Goal: Transaction & Acquisition: Book appointment/travel/reservation

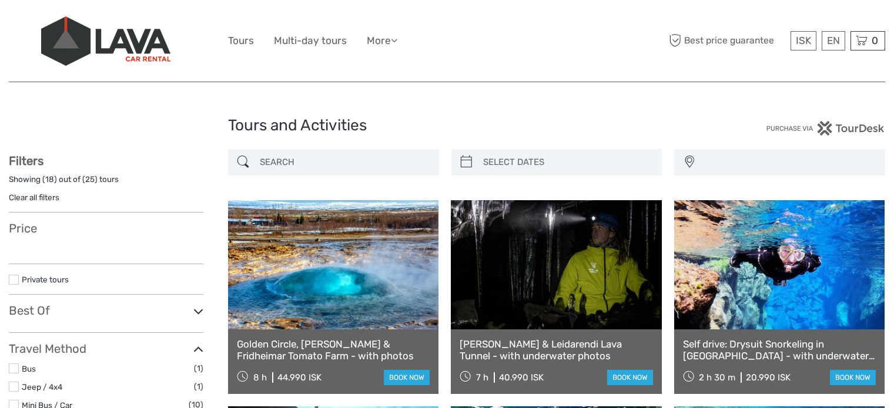
select select
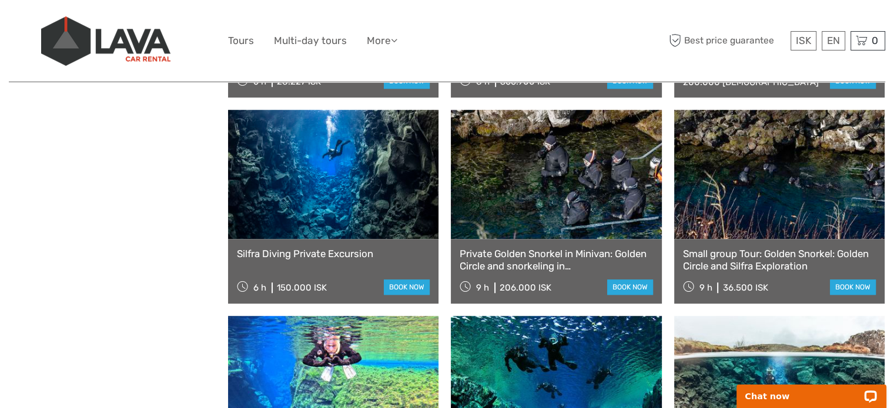
scroll to position [1117, 0]
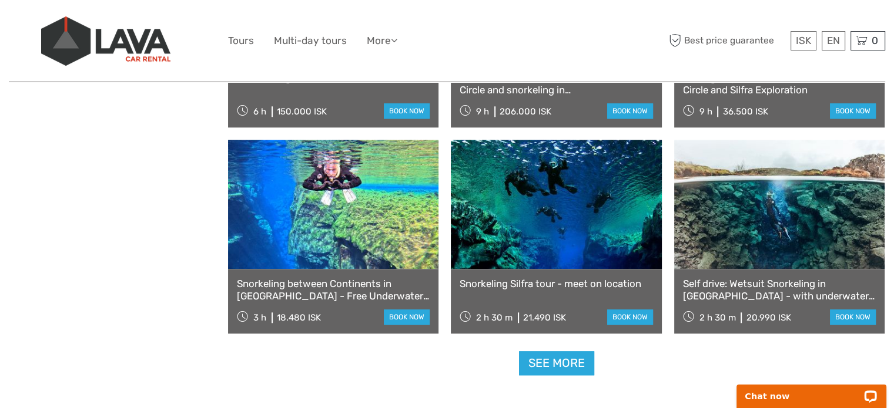
click at [331, 284] on link "Snorkeling between Continents in Silfra - Free Underwater Photos" at bounding box center [333, 290] width 193 height 24
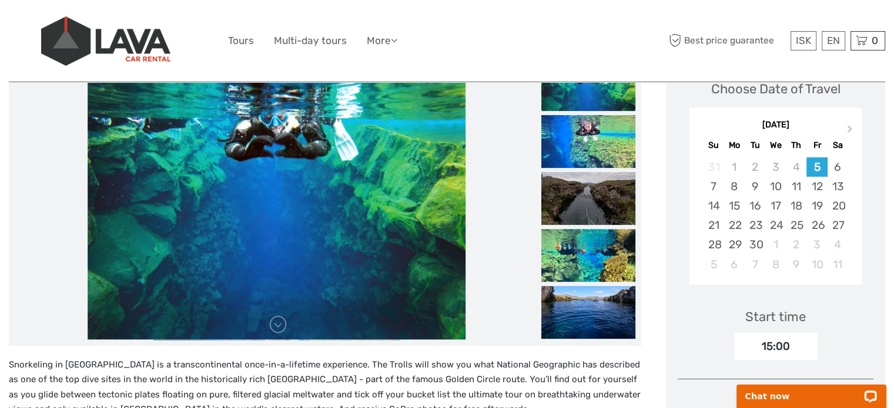
scroll to position [176, 0]
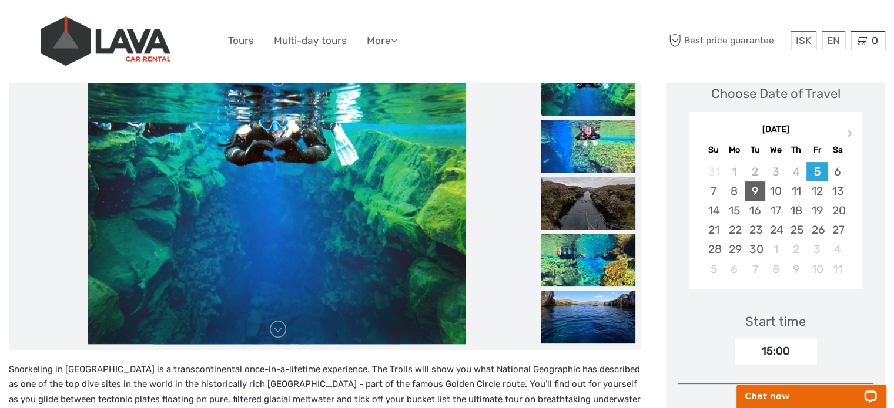
click at [759, 186] on div "9" at bounding box center [755, 191] width 21 height 19
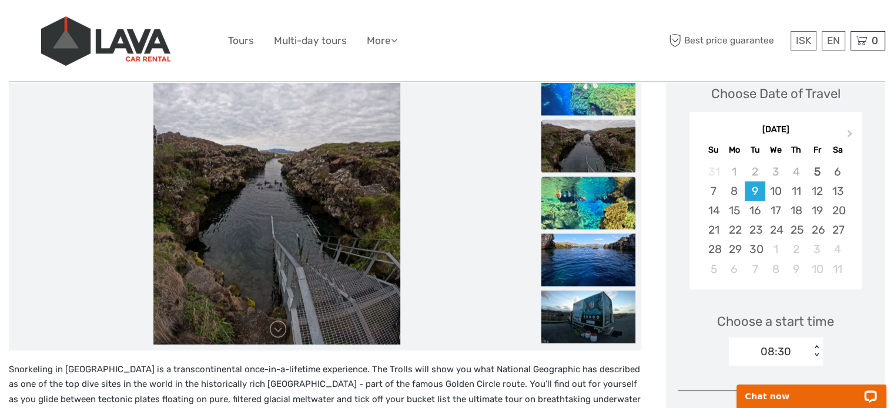
click at [592, 212] on img at bounding box center [588, 202] width 94 height 53
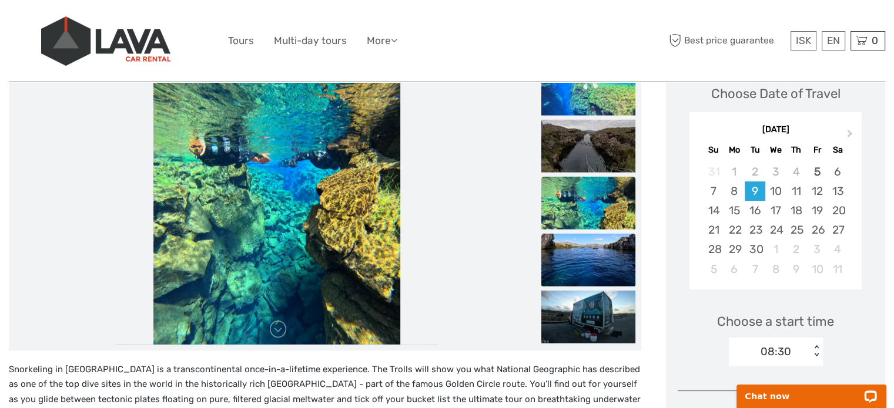
click at [602, 251] on img at bounding box center [588, 259] width 94 height 53
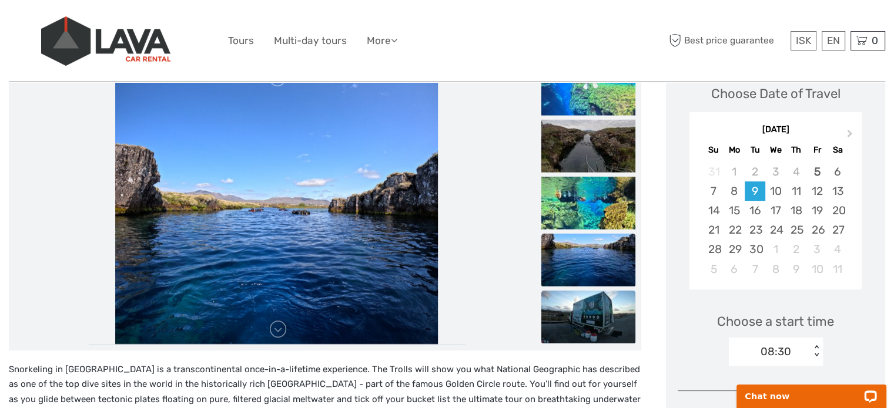
click at [589, 326] on img at bounding box center [588, 316] width 94 height 53
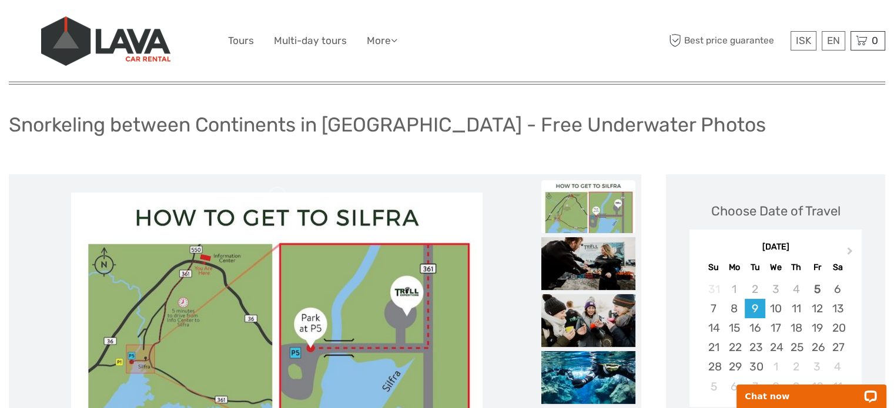
scroll to position [118, 0]
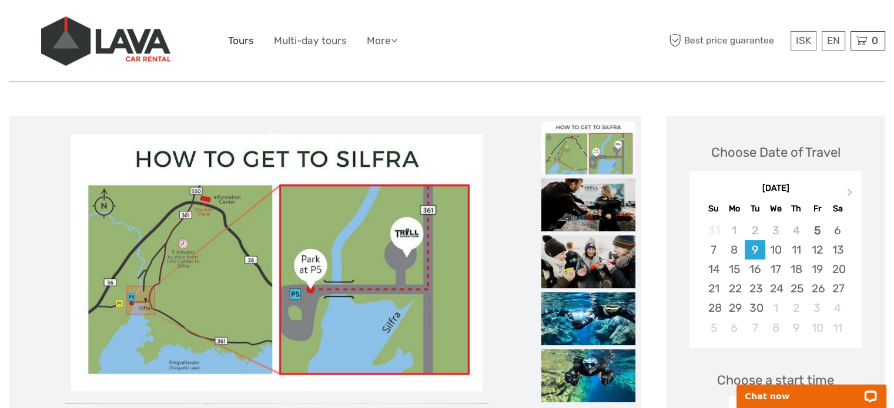
click at [243, 41] on link "Tours" at bounding box center [241, 40] width 26 height 17
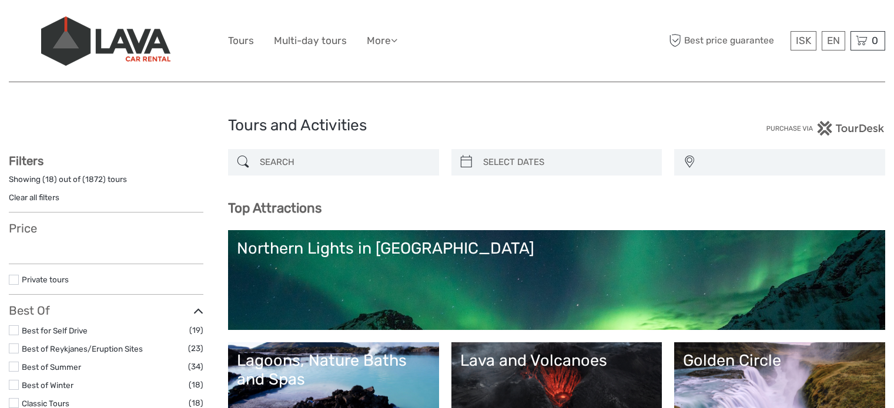
select select
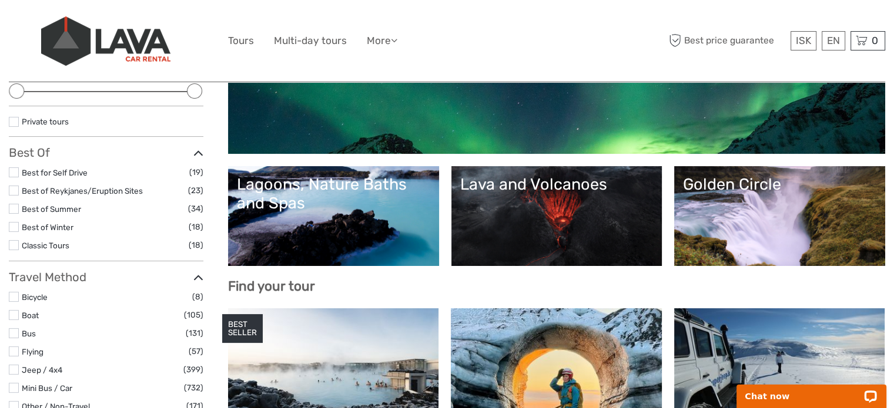
click at [595, 222] on link "Lava and Volcanoes" at bounding box center [556, 216] width 193 height 82
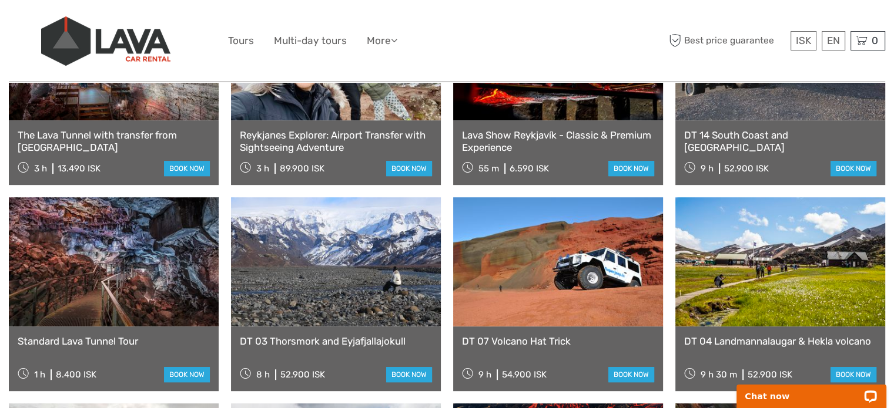
scroll to position [588, 0]
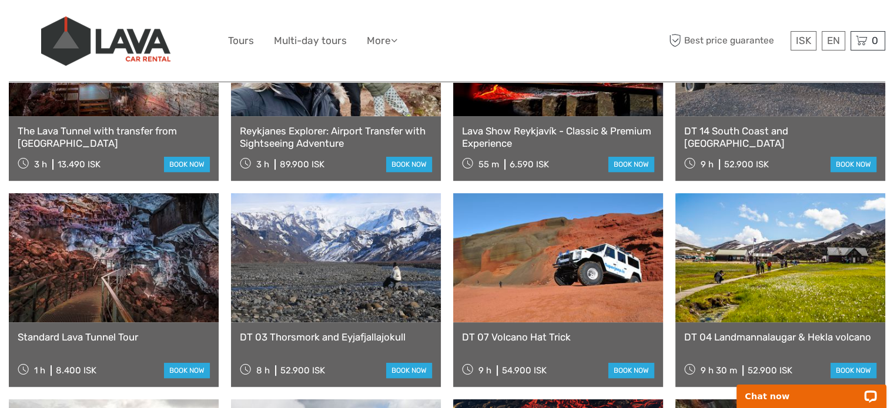
click at [86, 246] on link at bounding box center [114, 257] width 210 height 129
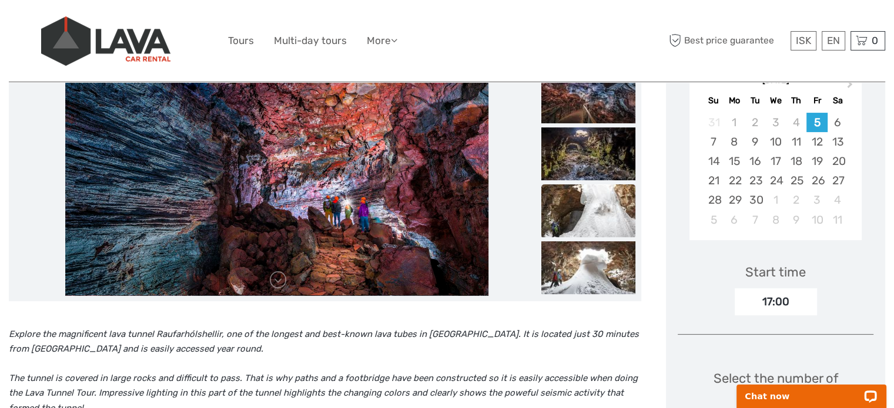
scroll to position [118, 0]
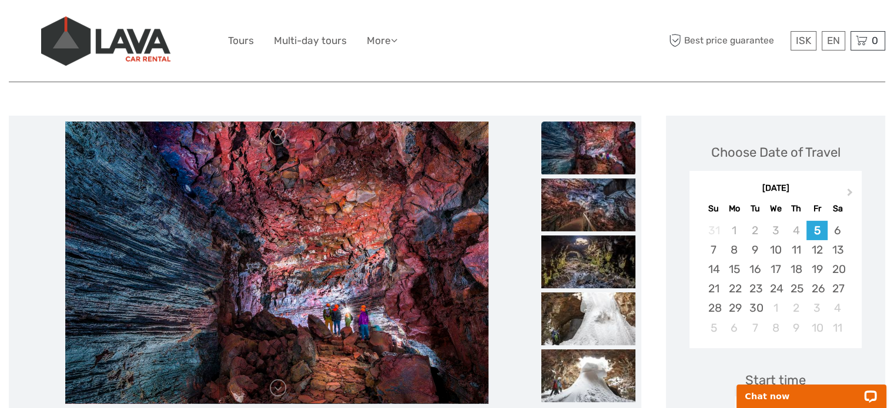
click at [595, 149] on img at bounding box center [588, 148] width 94 height 53
click at [590, 203] on img at bounding box center [588, 205] width 94 height 53
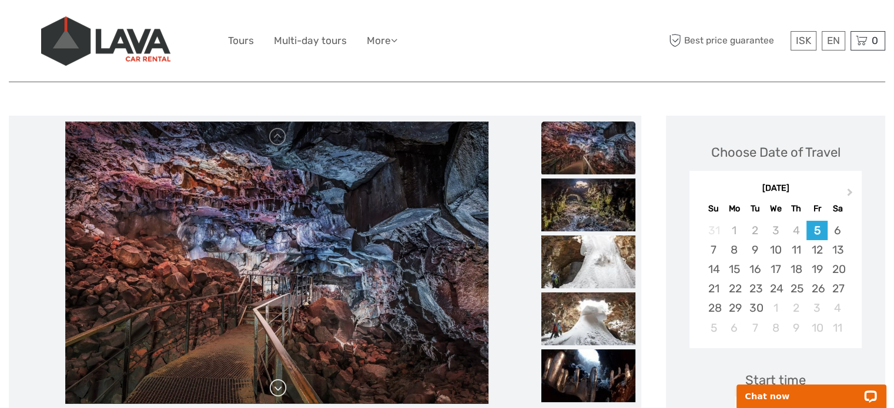
click at [275, 386] on link at bounding box center [278, 388] width 19 height 19
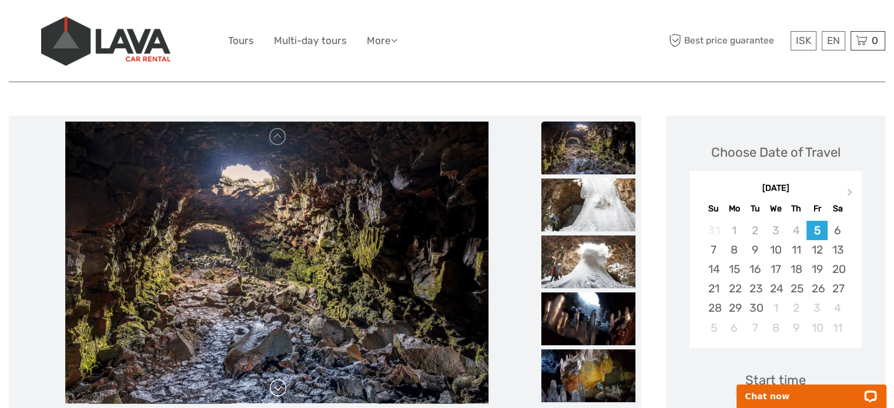
click at [275, 386] on link at bounding box center [278, 388] width 19 height 19
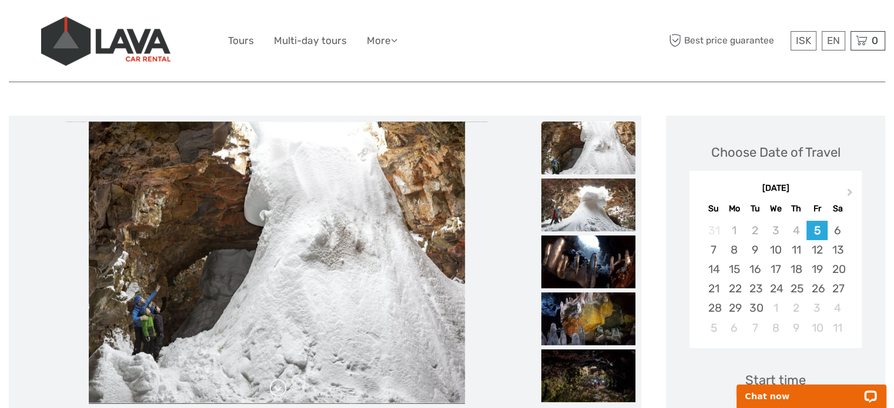
click at [275, 386] on link at bounding box center [278, 388] width 19 height 19
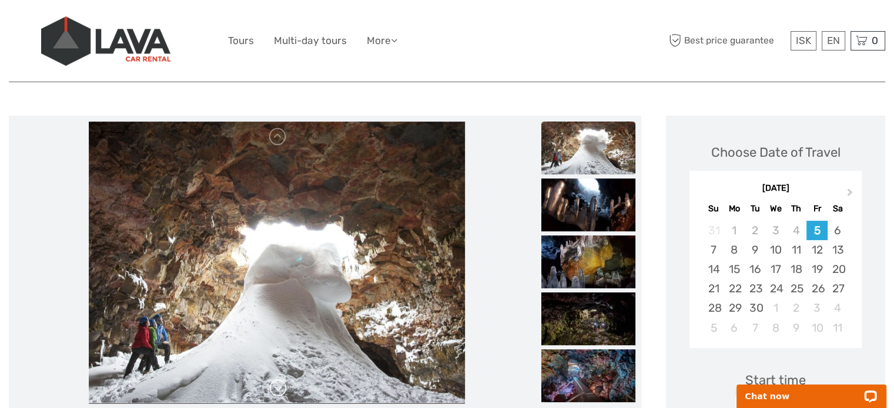
click at [275, 386] on link at bounding box center [278, 388] width 19 height 19
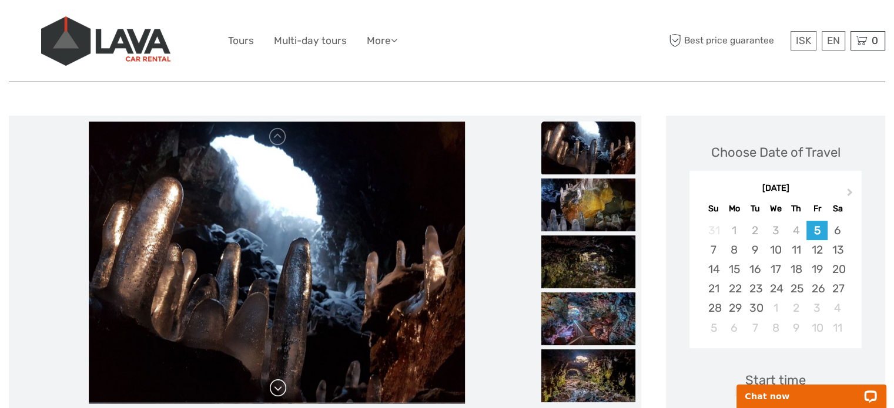
click at [275, 386] on link at bounding box center [278, 388] width 19 height 19
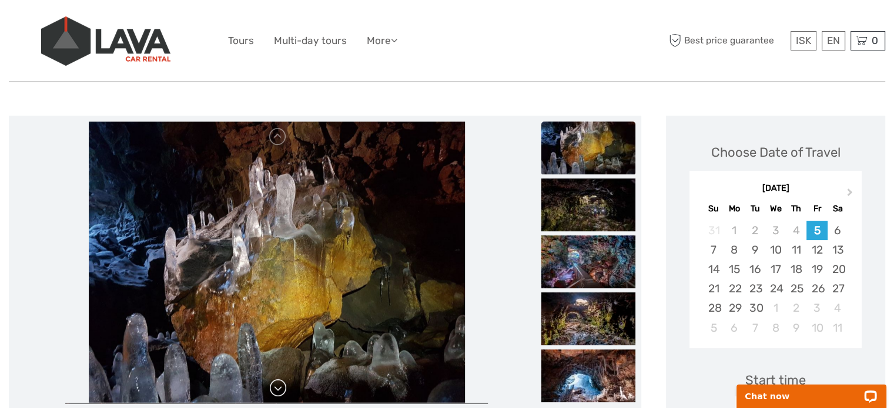
click at [275, 386] on link at bounding box center [278, 388] width 19 height 19
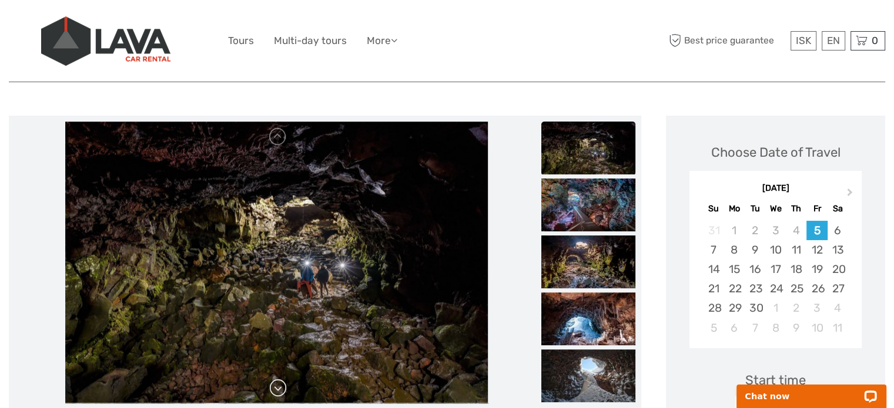
click at [275, 386] on link at bounding box center [278, 388] width 19 height 19
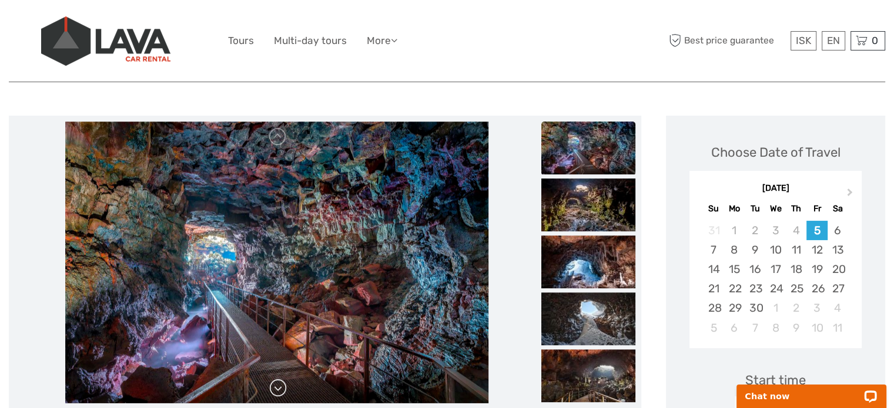
click at [275, 386] on link at bounding box center [278, 388] width 19 height 19
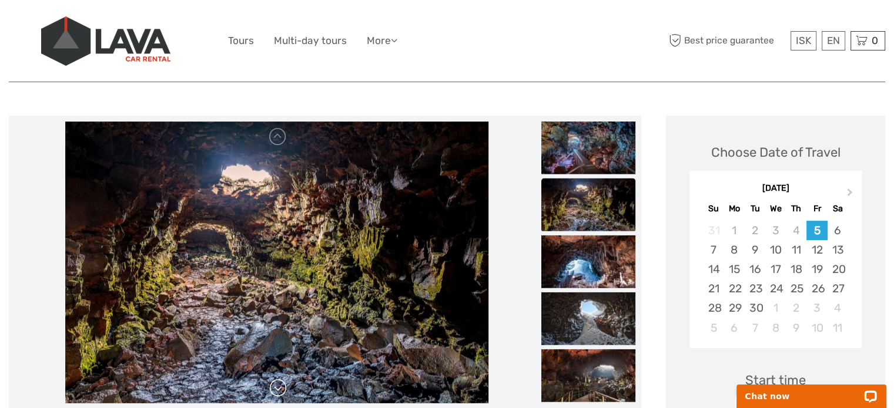
click at [275, 386] on link at bounding box center [278, 388] width 19 height 19
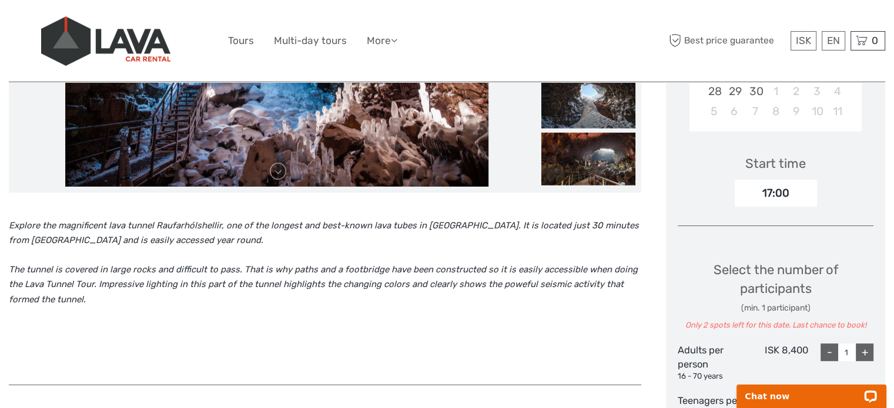
scroll to position [353, 0]
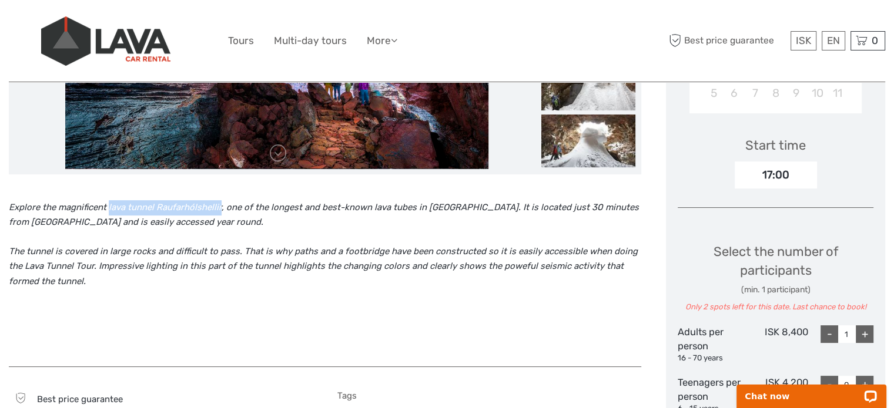
drag, startPoint x: 109, startPoint y: 207, endPoint x: 219, endPoint y: 203, distance: 110.0
click at [219, 203] on icon "Explore the magnificent lava tunnel Raufarhólshellir, one of the longest and be…" at bounding box center [324, 215] width 630 height 26
